Goal: Information Seeking & Learning: Learn about a topic

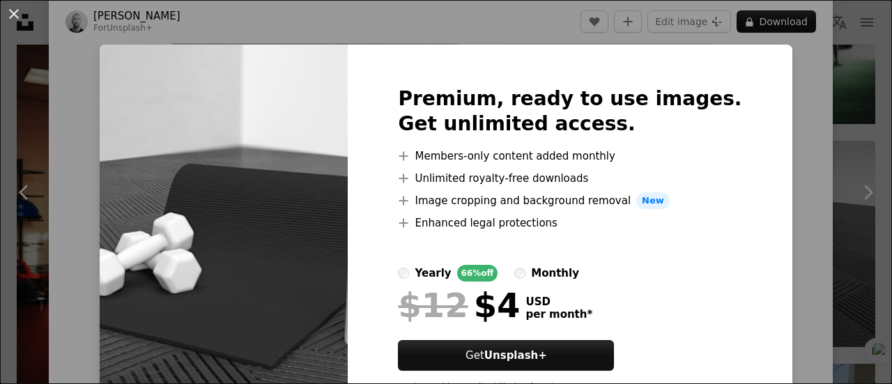
scroll to position [63, 0]
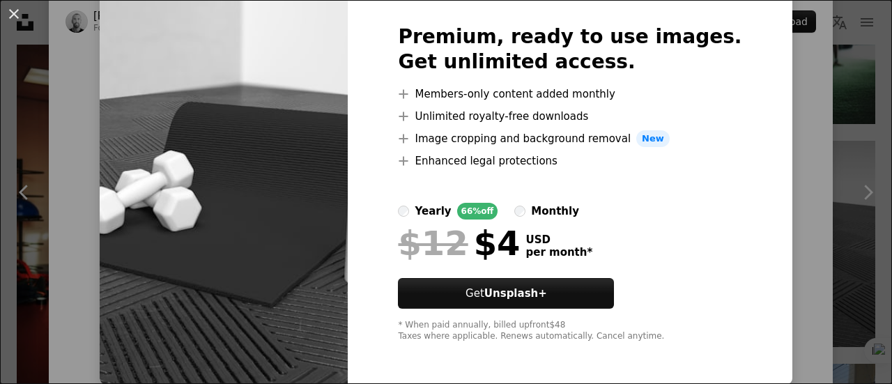
click at [748, 178] on div "Premium, ready to use images. Get unlimited access. A plus sign Members-only co…" at bounding box center [570, 183] width 444 height 401
click at [797, 124] on div "An X shape Premium, ready to use images. Get unlimited access. A plus sign Memb…" at bounding box center [446, 192] width 892 height 384
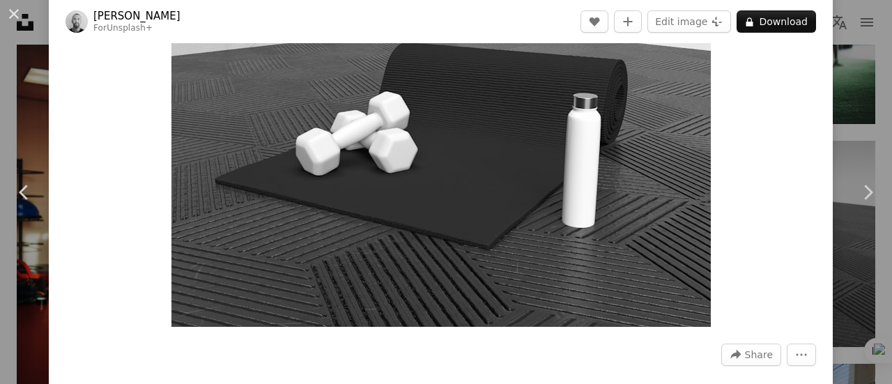
scroll to position [70, 0]
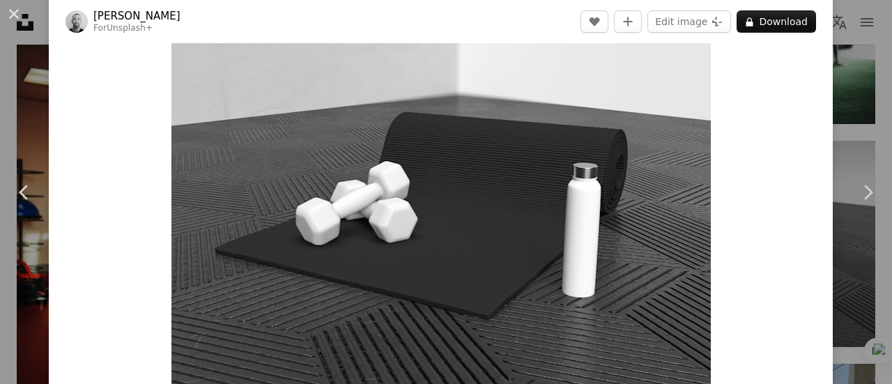
click at [848, 125] on link "Chevron right" at bounding box center [867, 192] width 49 height 134
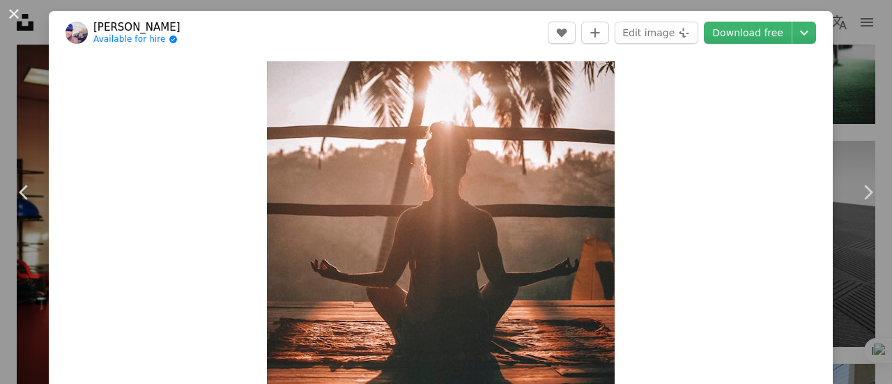
click at [22, 13] on button "An X shape" at bounding box center [14, 14] width 17 height 17
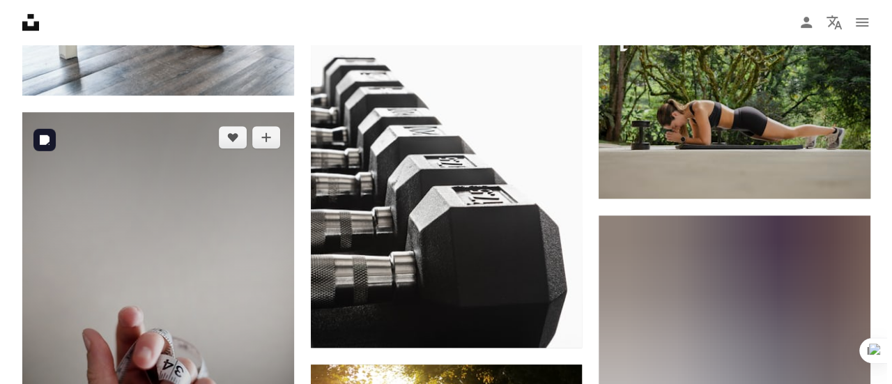
scroll to position [18952, 0]
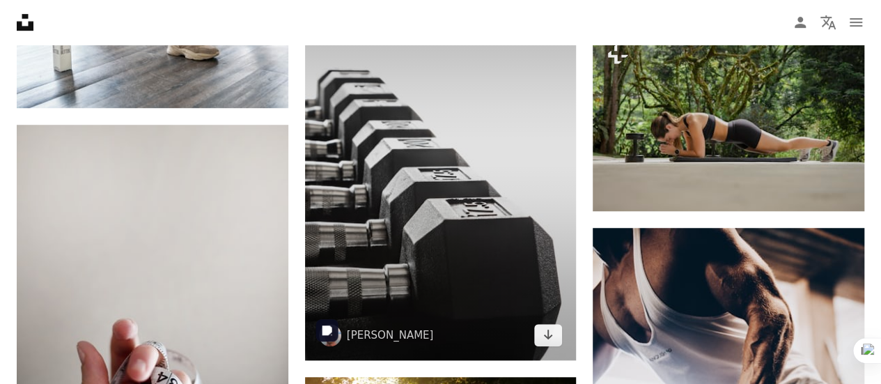
click at [449, 240] on img at bounding box center [441, 157] width 272 height 408
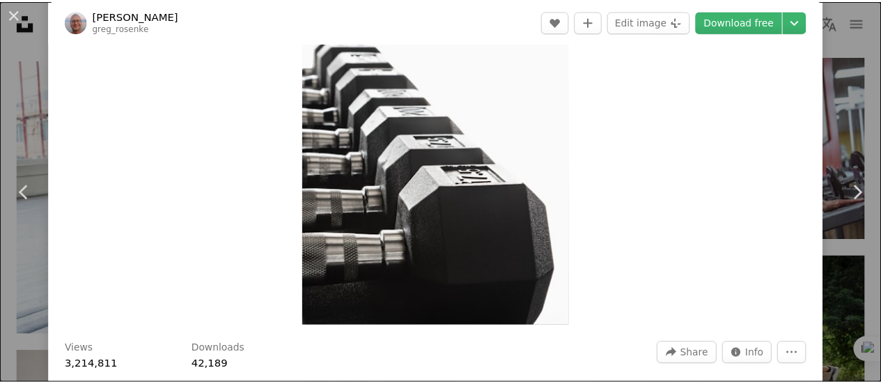
scroll to position [70, 0]
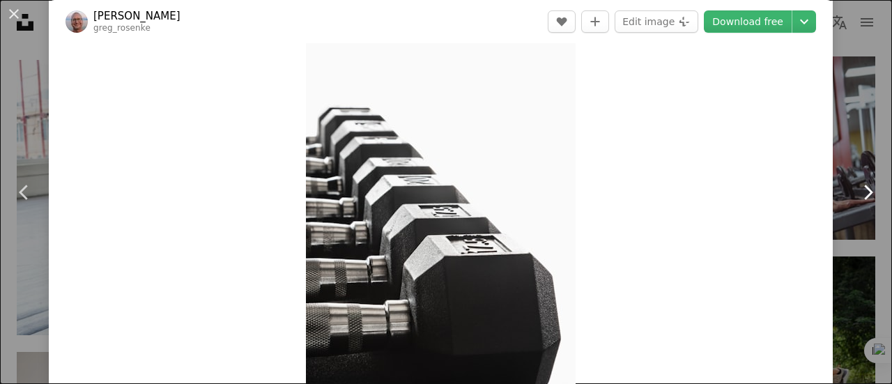
click at [847, 180] on link "Chevron right" at bounding box center [867, 192] width 49 height 134
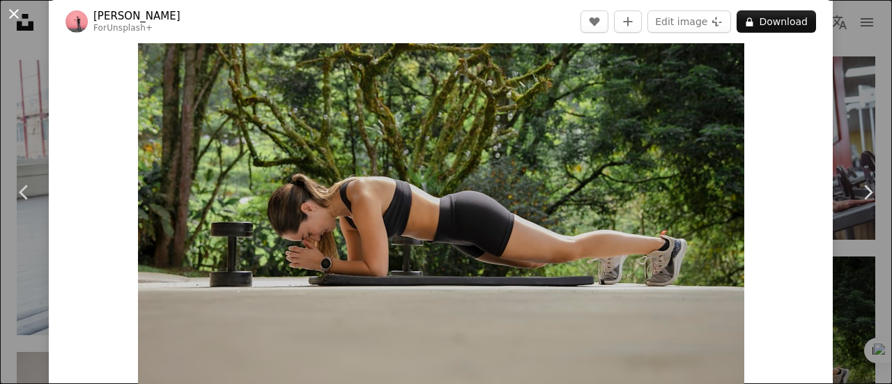
click at [13, 13] on button "An X shape" at bounding box center [14, 14] width 17 height 17
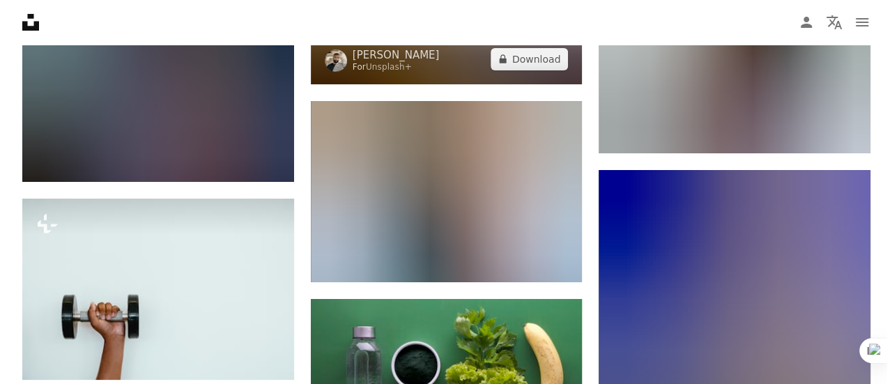
scroll to position [21112, 0]
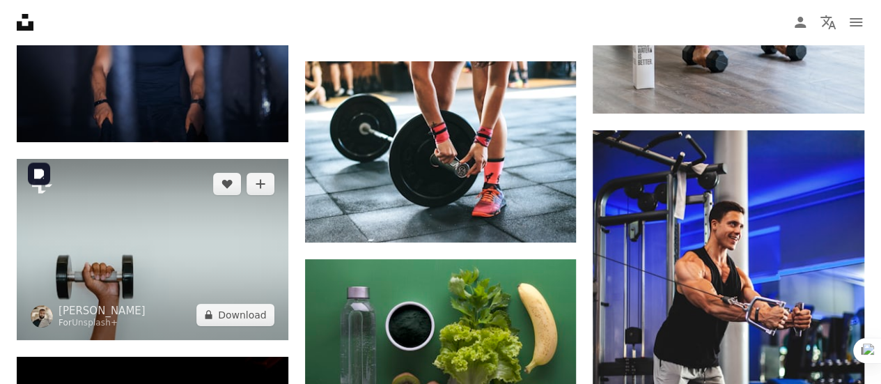
click at [182, 263] on img at bounding box center [153, 249] width 272 height 181
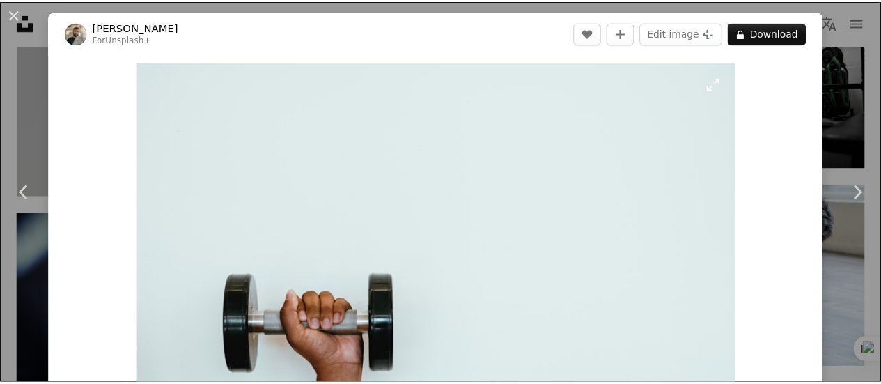
scroll to position [70, 0]
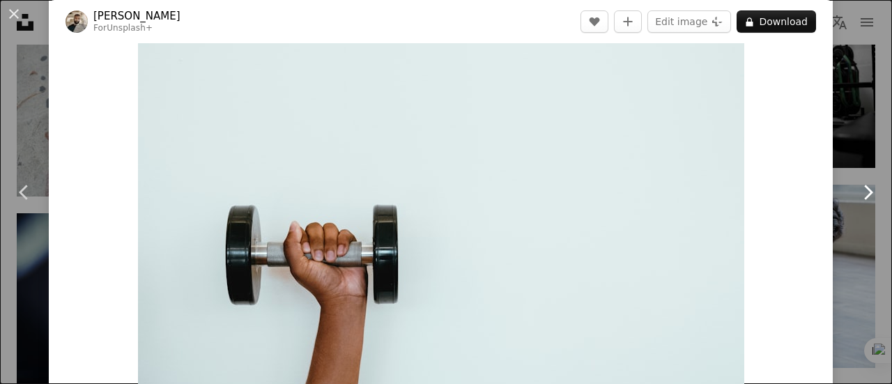
click at [843, 134] on link "Chevron right" at bounding box center [867, 192] width 49 height 134
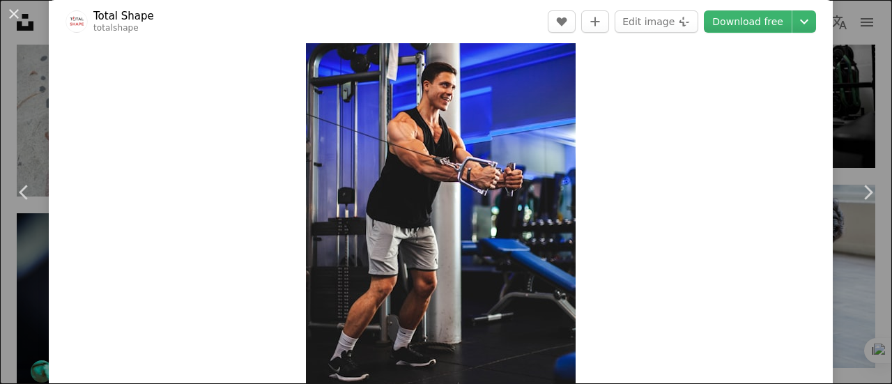
click at [17, 18] on button "An X shape" at bounding box center [14, 14] width 17 height 17
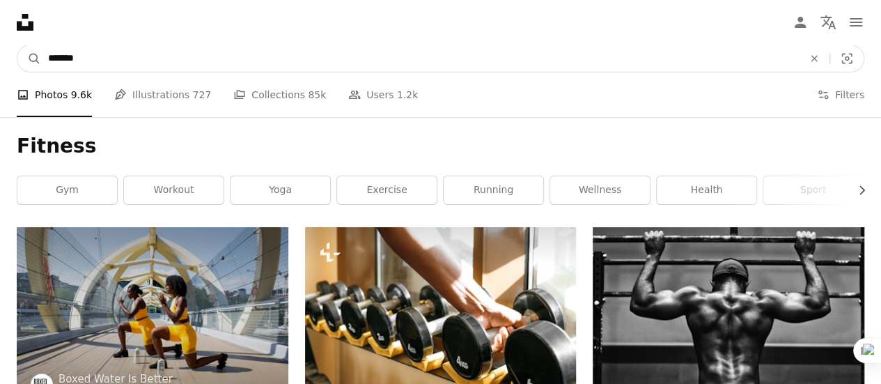
click at [121, 60] on input "*******" at bounding box center [420, 58] width 758 height 26
type input "**********"
click at [17, 45] on button "A magnifying glass" at bounding box center [29, 58] width 24 height 26
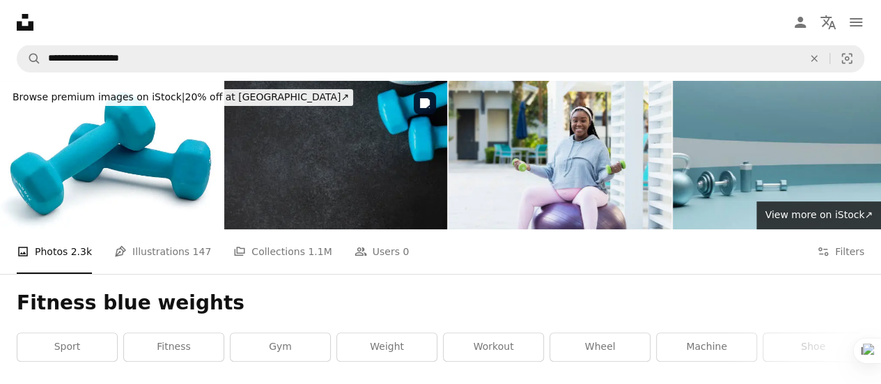
click at [348, 193] on img at bounding box center [335, 155] width 223 height 148
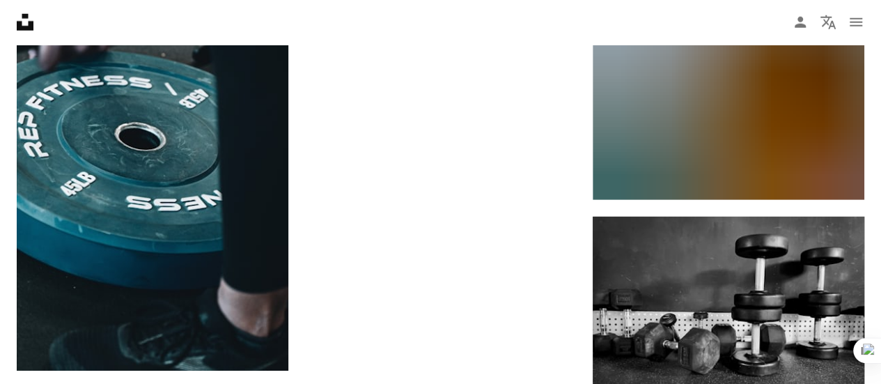
scroll to position [2299, 0]
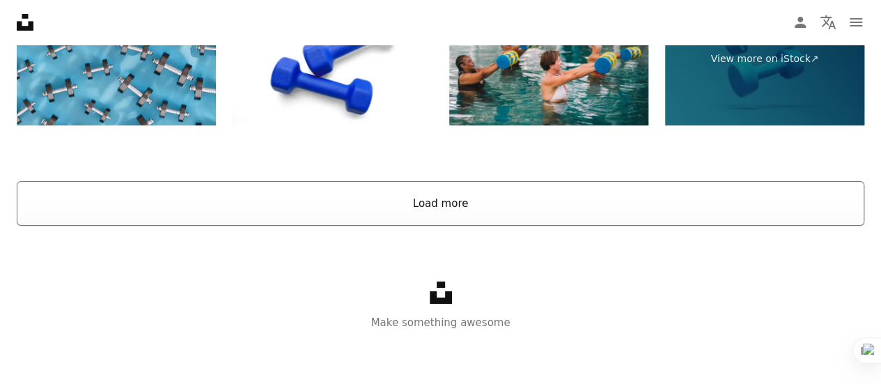
click at [412, 207] on button "Load more" at bounding box center [441, 203] width 848 height 45
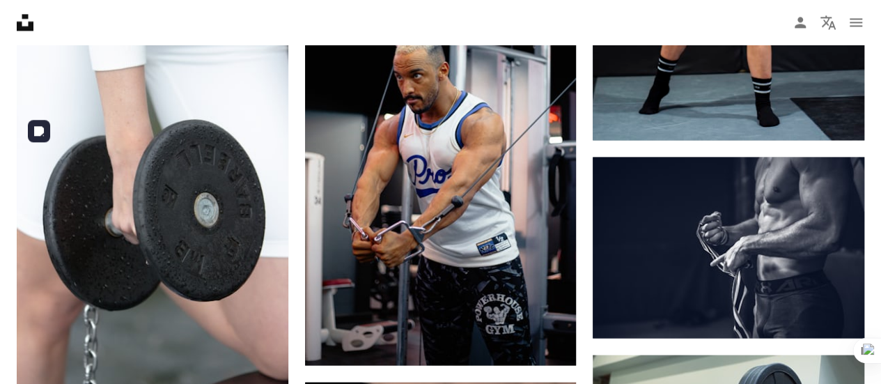
scroll to position [27378, 0]
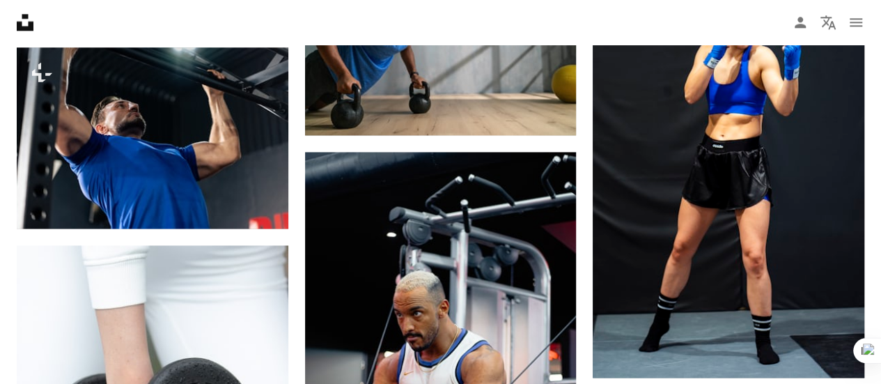
click at [26, 25] on icon "Unsplash logo Unsplash Home" at bounding box center [25, 22] width 28 height 28
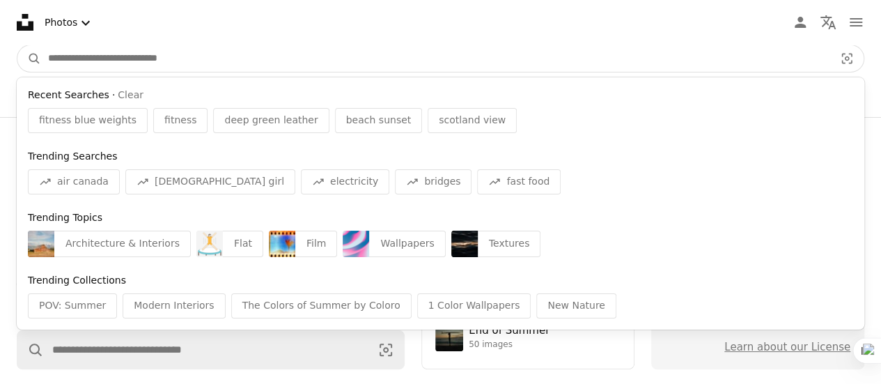
click at [370, 60] on input "Find visuals sitewide" at bounding box center [435, 58] width 789 height 26
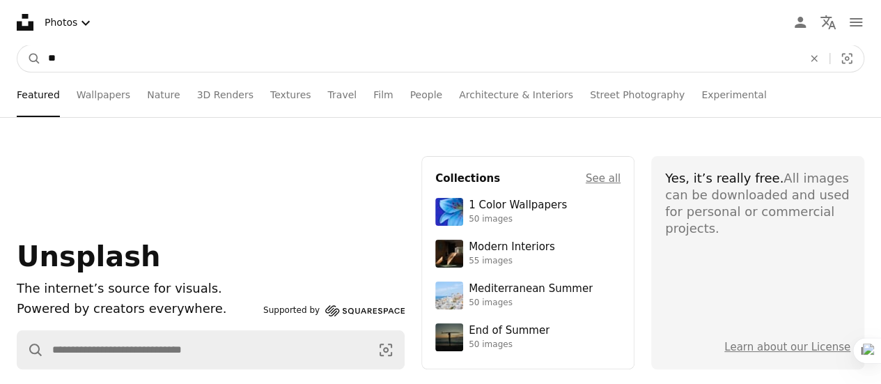
type input "*"
type input "**********"
click at [17, 45] on button "A magnifying glass" at bounding box center [29, 58] width 24 height 26
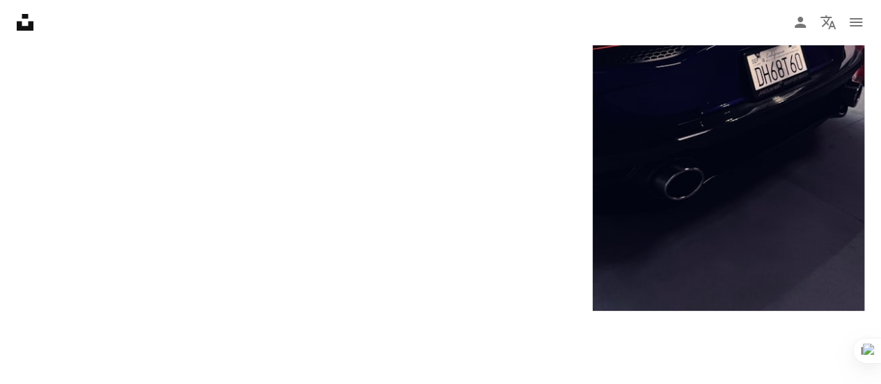
scroll to position [3066, 0]
